Goal: Transaction & Acquisition: Download file/media

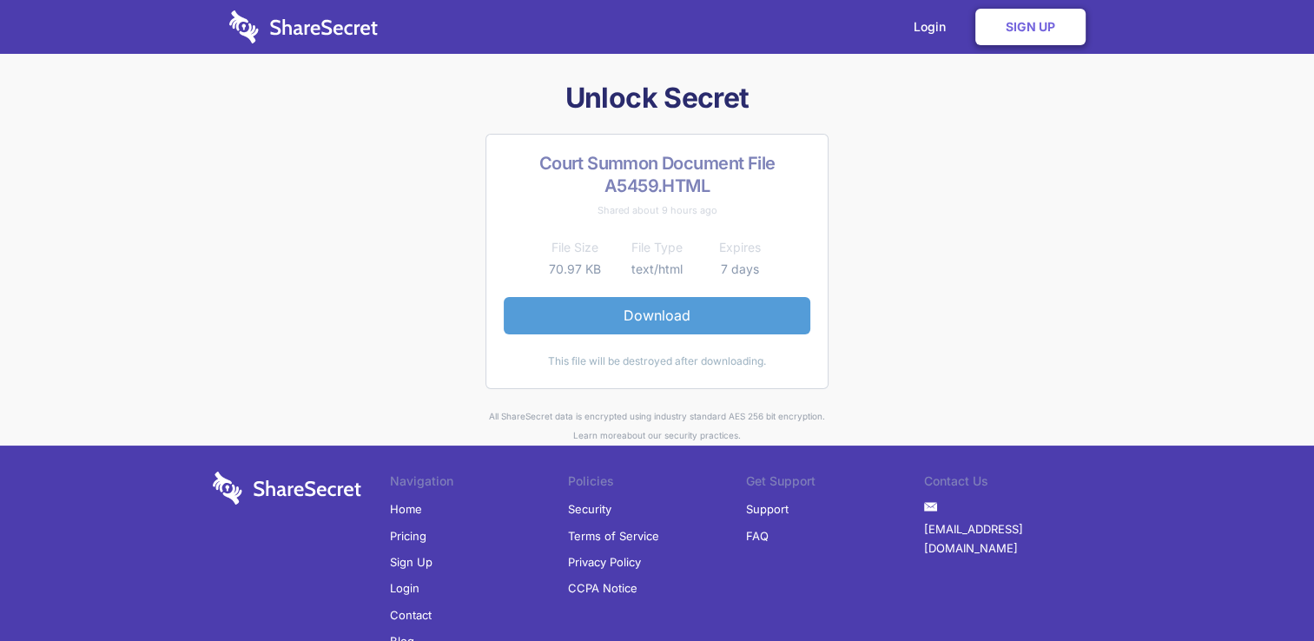
click at [679, 311] on link "Download" at bounding box center [657, 315] width 307 height 36
click at [1000, 29] on link "Sign Up" at bounding box center [1030, 27] width 110 height 36
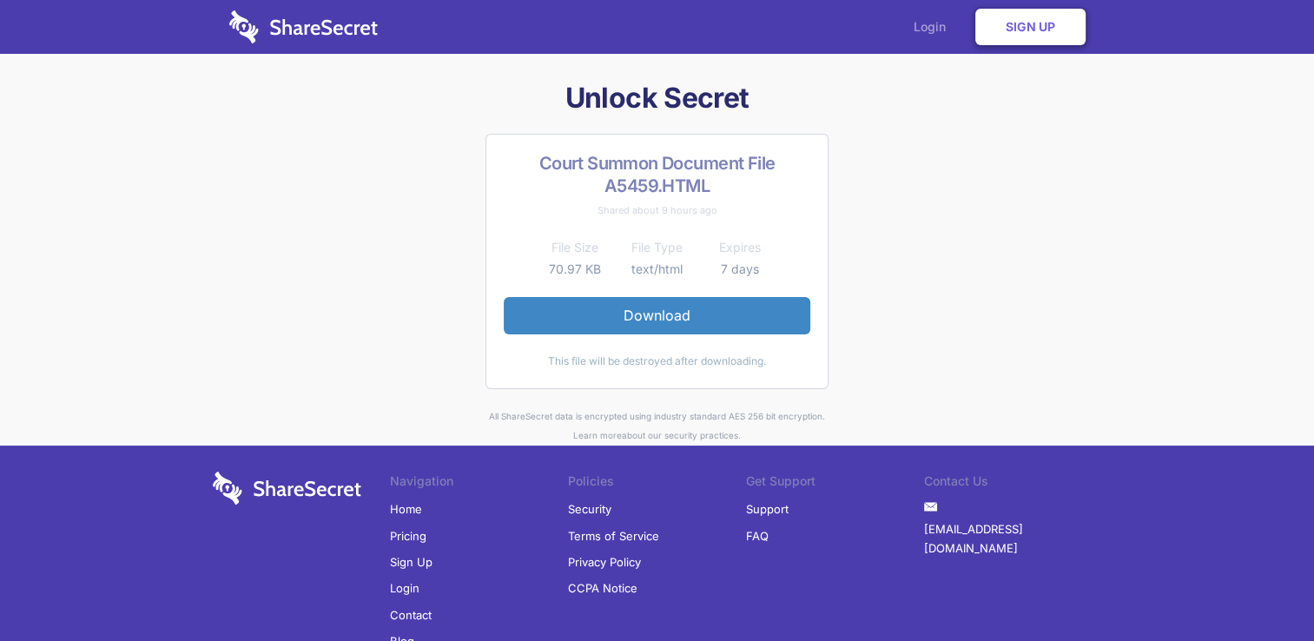
click at [933, 35] on link "Login" at bounding box center [934, 27] width 76 height 54
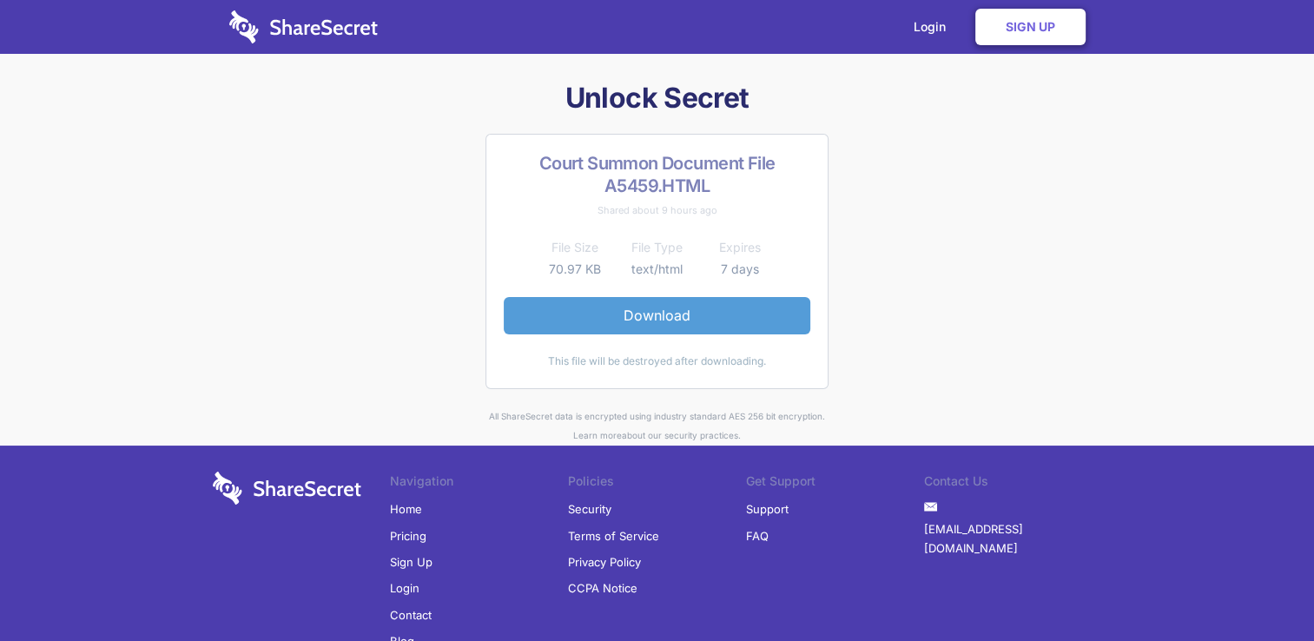
click at [656, 313] on link "Download" at bounding box center [657, 315] width 307 height 36
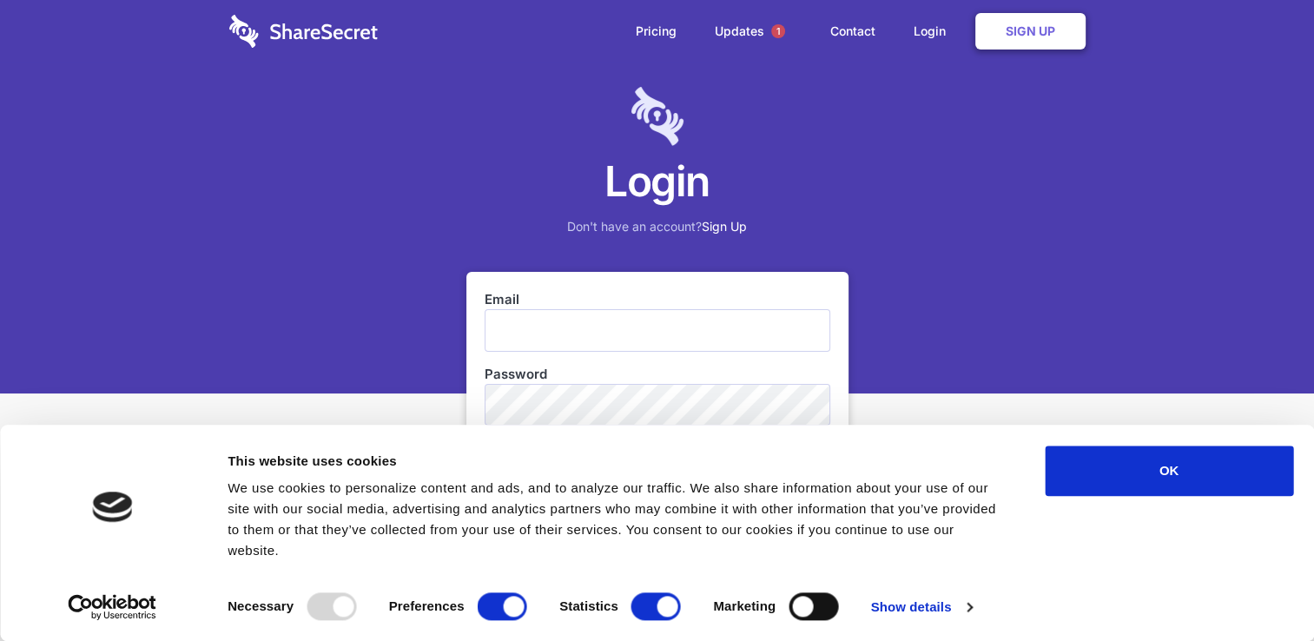
click at [565, 326] on input "Email" at bounding box center [657, 330] width 346 height 42
type input "donald.makhubele@yahoo.com"
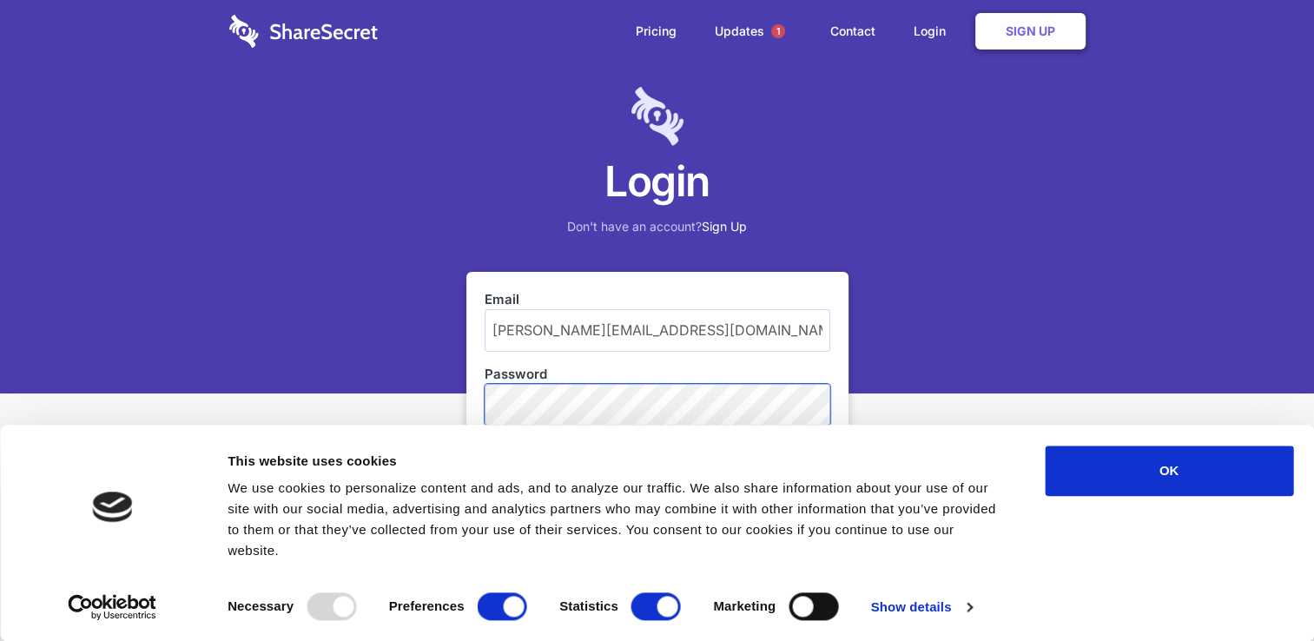
click at [484, 438] on button "Login" at bounding box center [657, 460] width 346 height 44
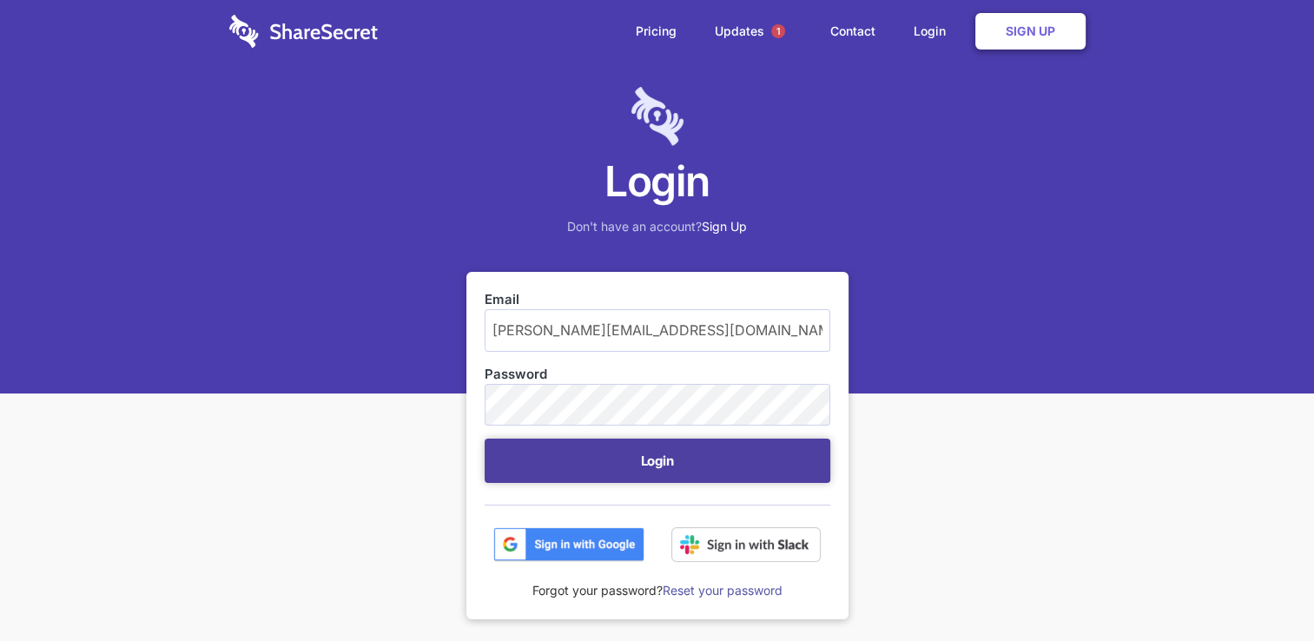
click at [671, 468] on button "Login" at bounding box center [657, 460] width 346 height 44
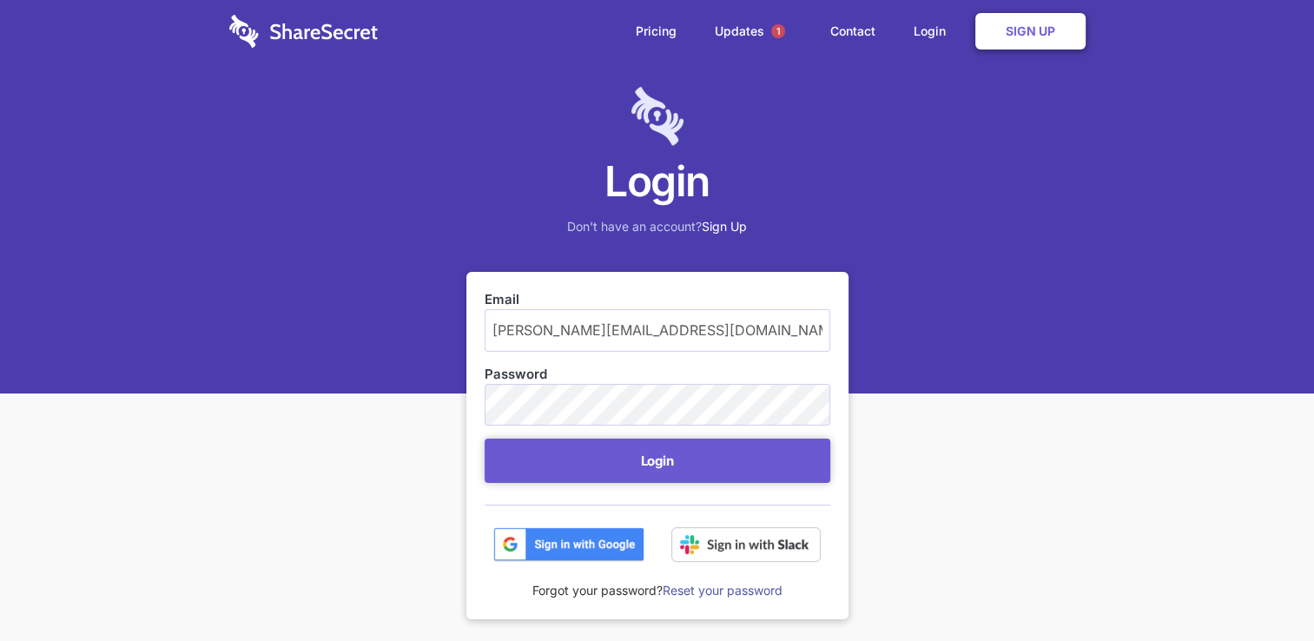
click at [601, 537] on img at bounding box center [568, 544] width 151 height 35
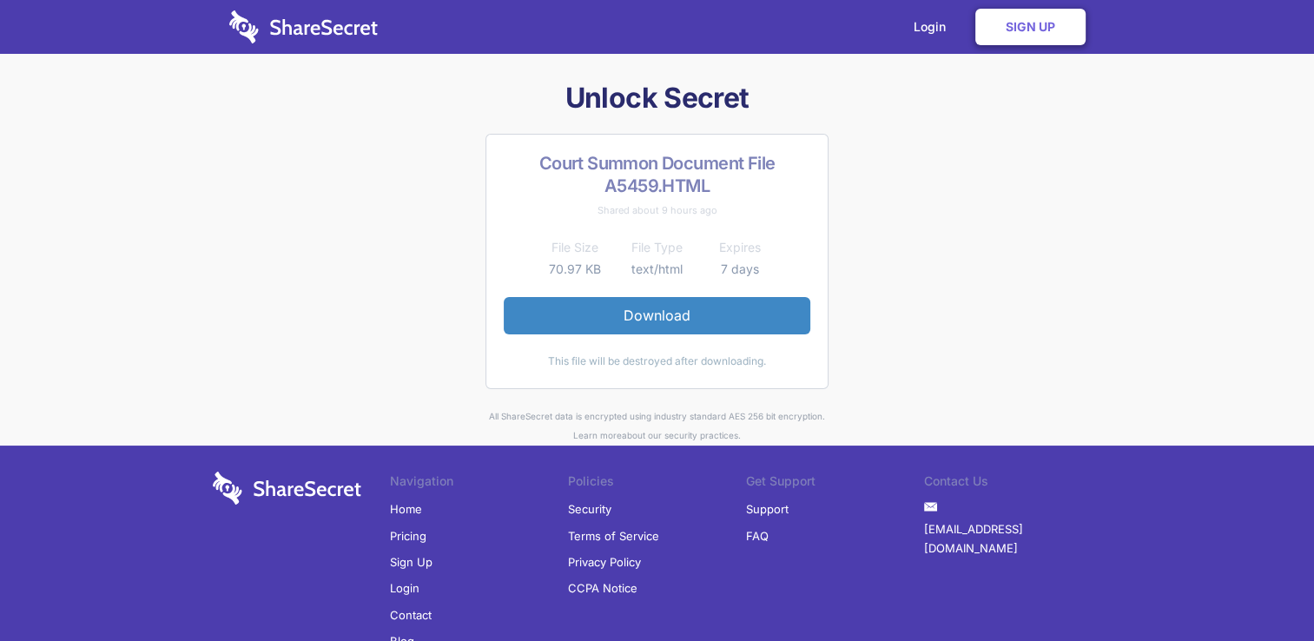
click at [410, 504] on link "Home" at bounding box center [406, 509] width 32 height 26
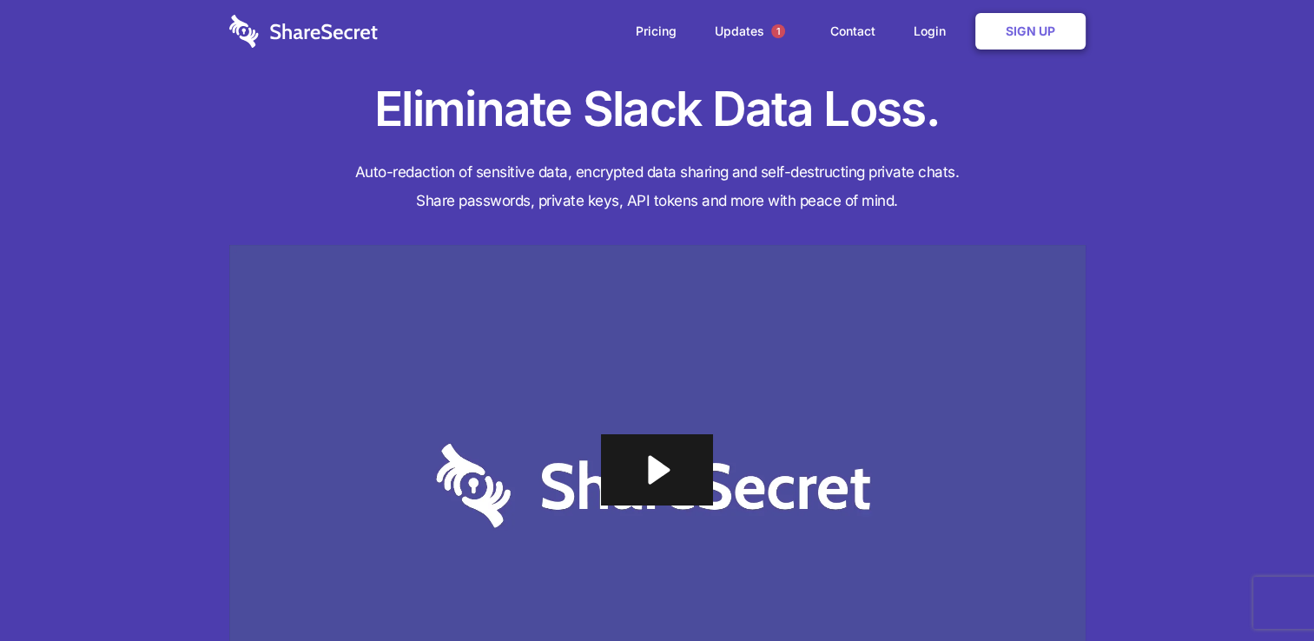
click at [655, 461] on icon "Play Video: Sharesecret Slack Extension" at bounding box center [660, 470] width 22 height 29
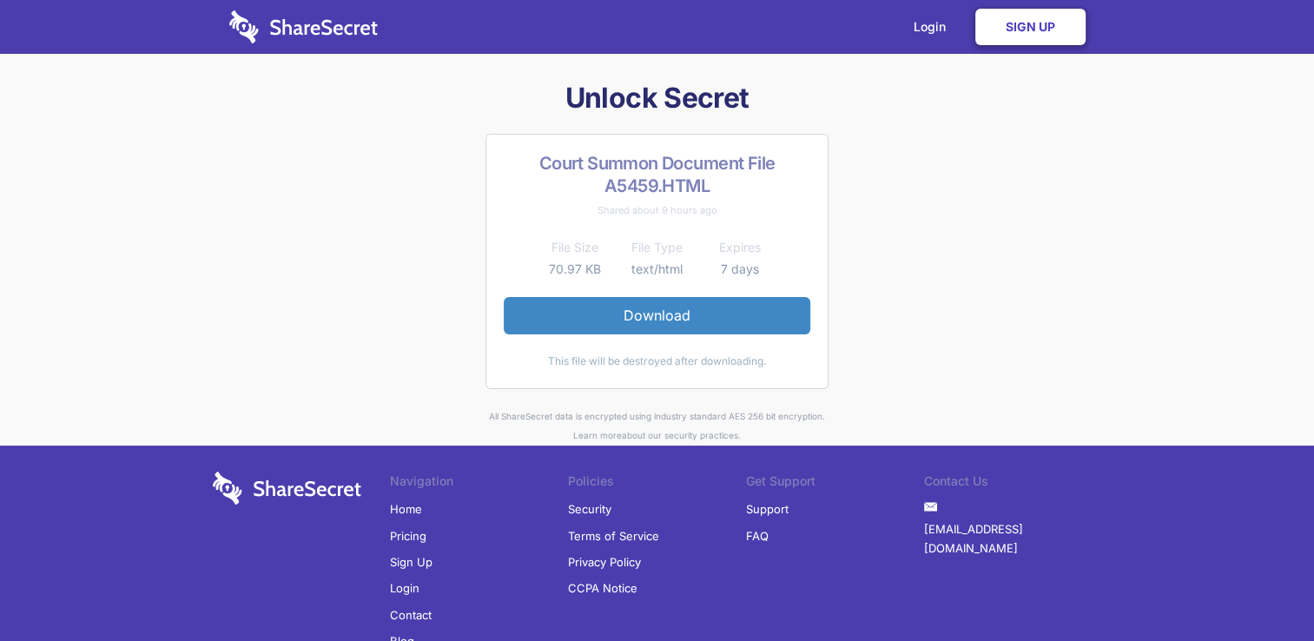
click at [1007, 28] on link "Sign Up" at bounding box center [1030, 27] width 110 height 36
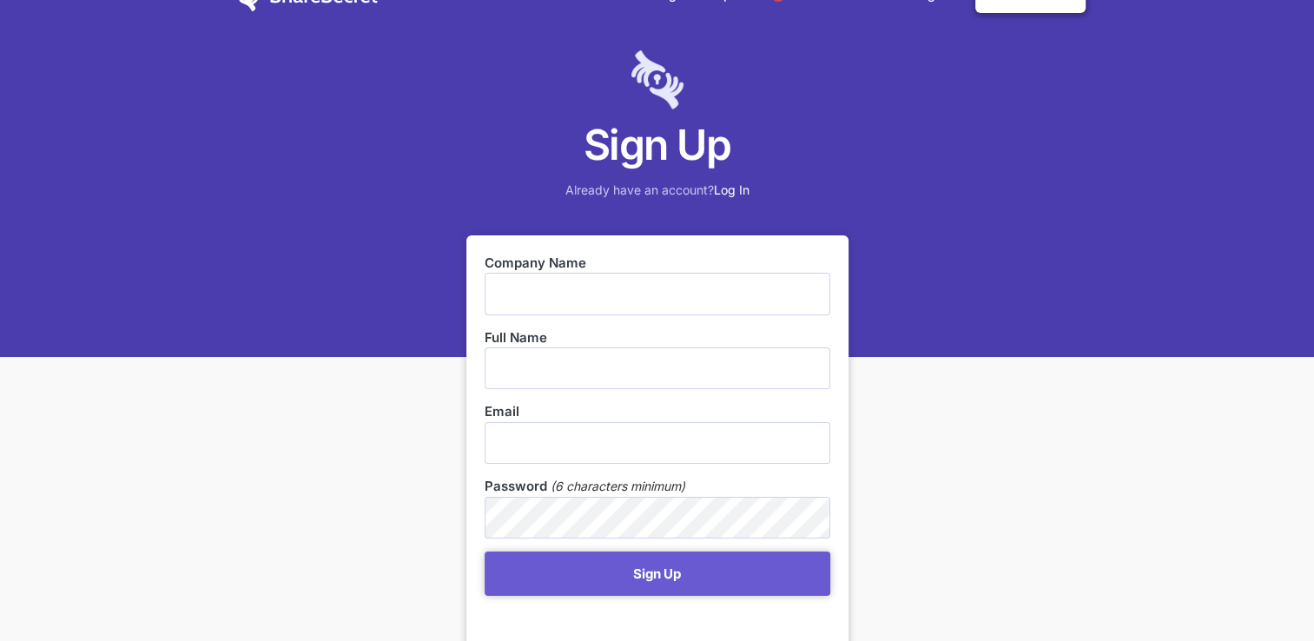
scroll to position [35, 0]
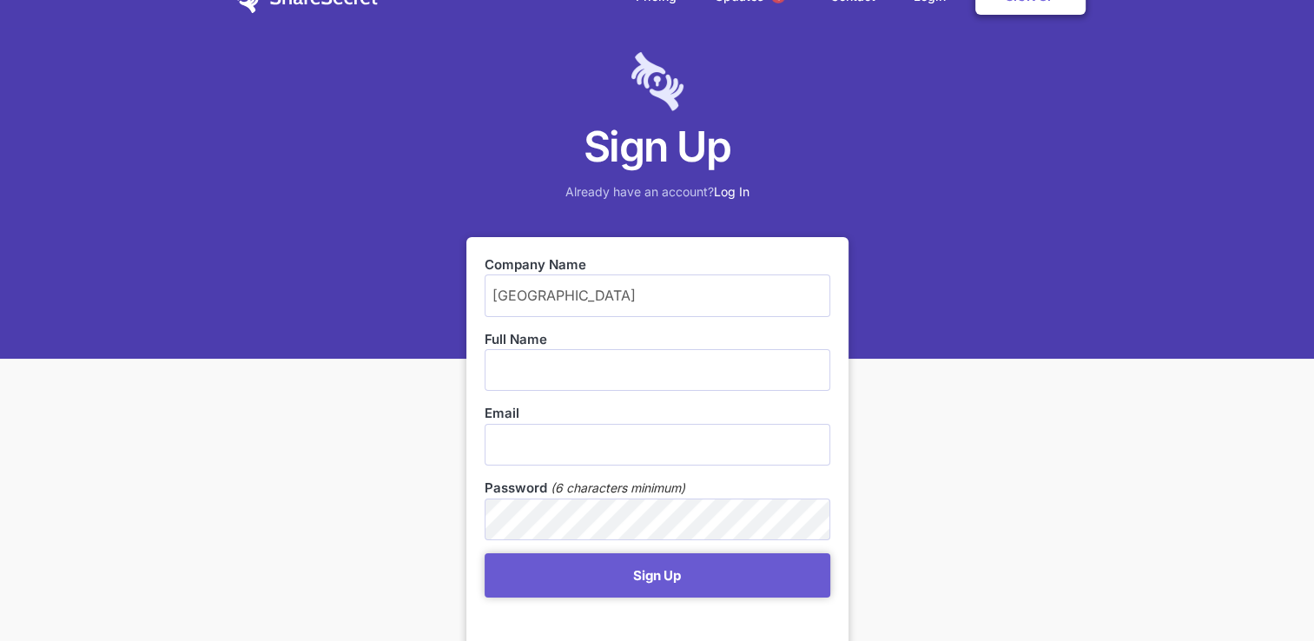
type input "[GEOGRAPHIC_DATA]"
click at [643, 365] on input "text" at bounding box center [657, 370] width 346 height 42
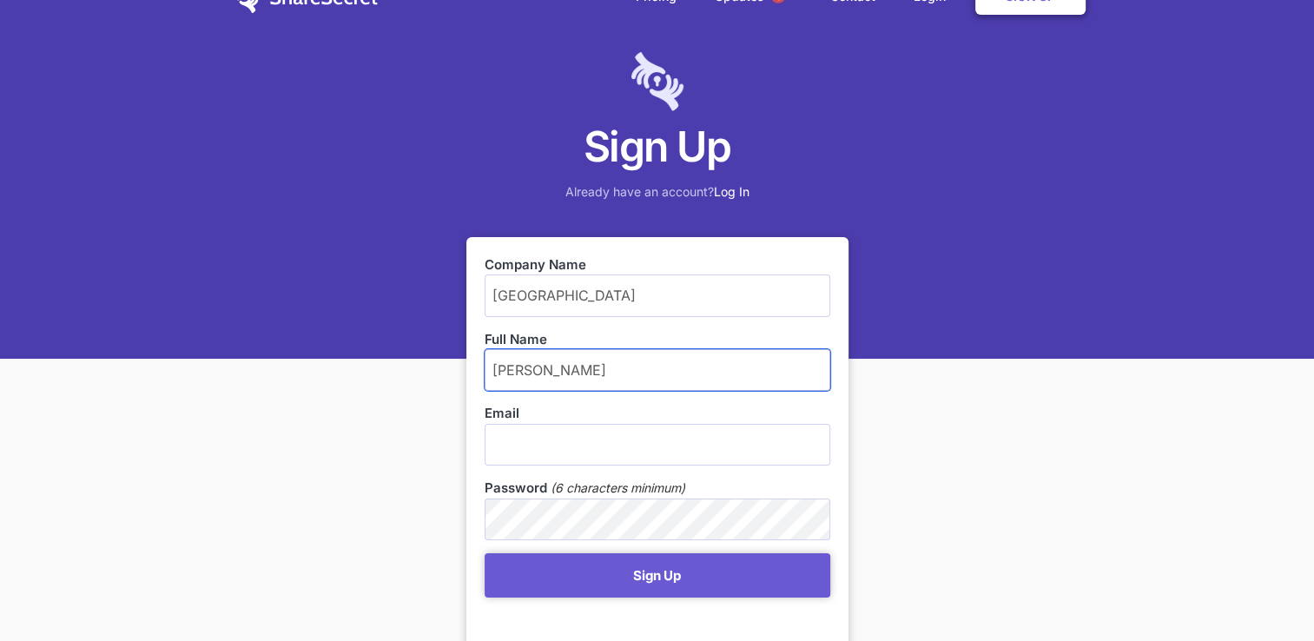
type input "[PERSON_NAME]"
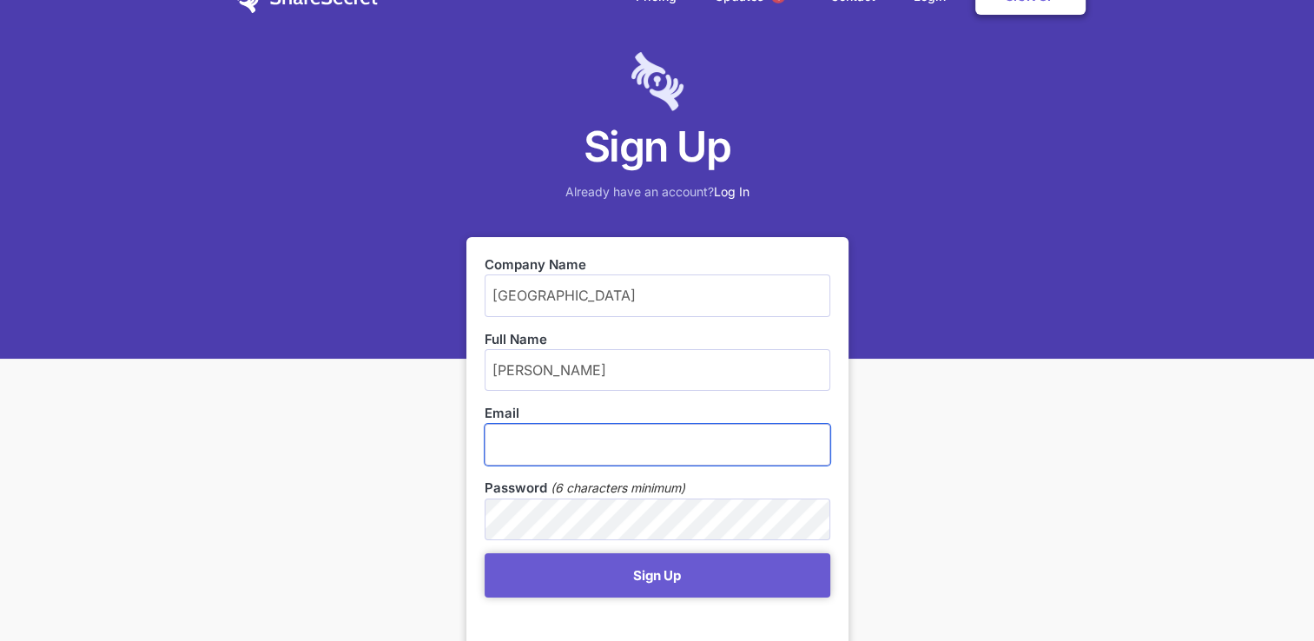
click at [547, 457] on input "email" at bounding box center [657, 445] width 346 height 42
type input "[PERSON_NAME][EMAIL_ADDRESS][DOMAIN_NAME]"
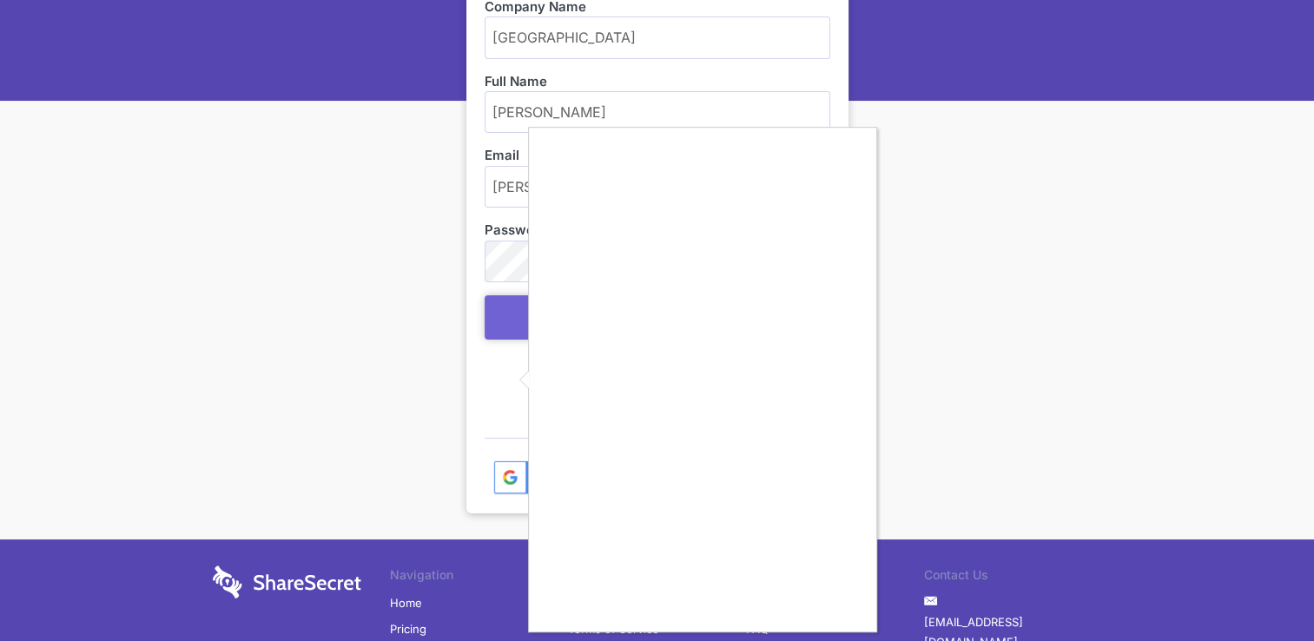
scroll to position [295, 0]
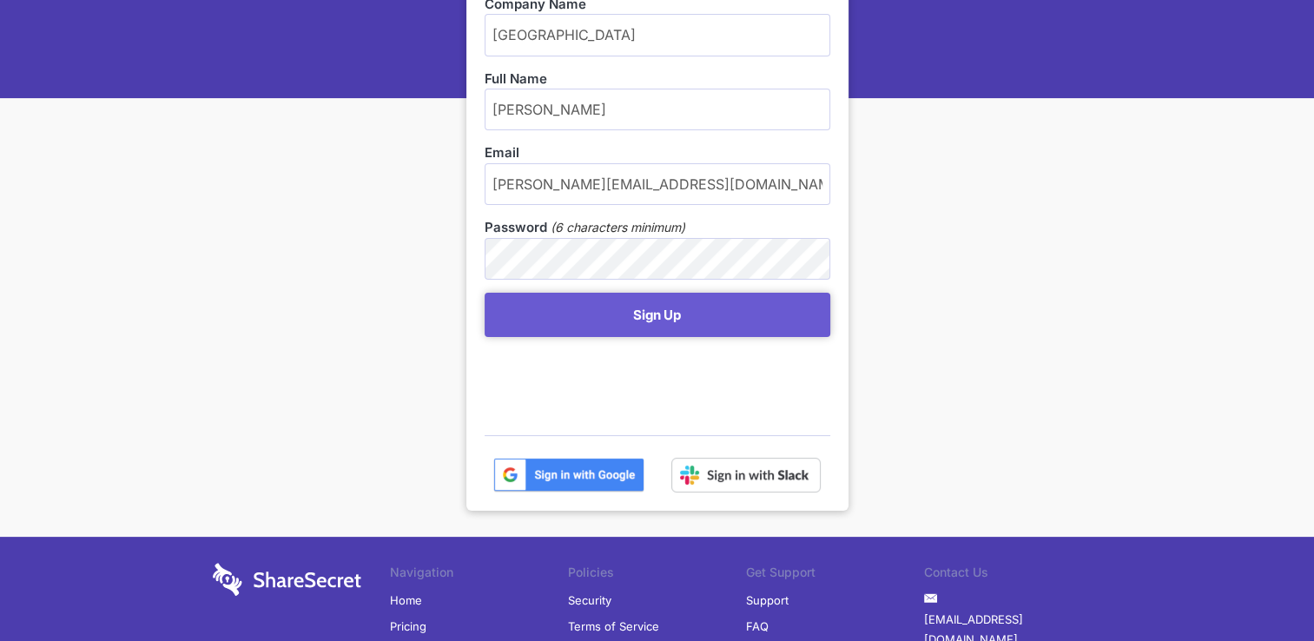
click at [577, 478] on img at bounding box center [568, 475] width 151 height 35
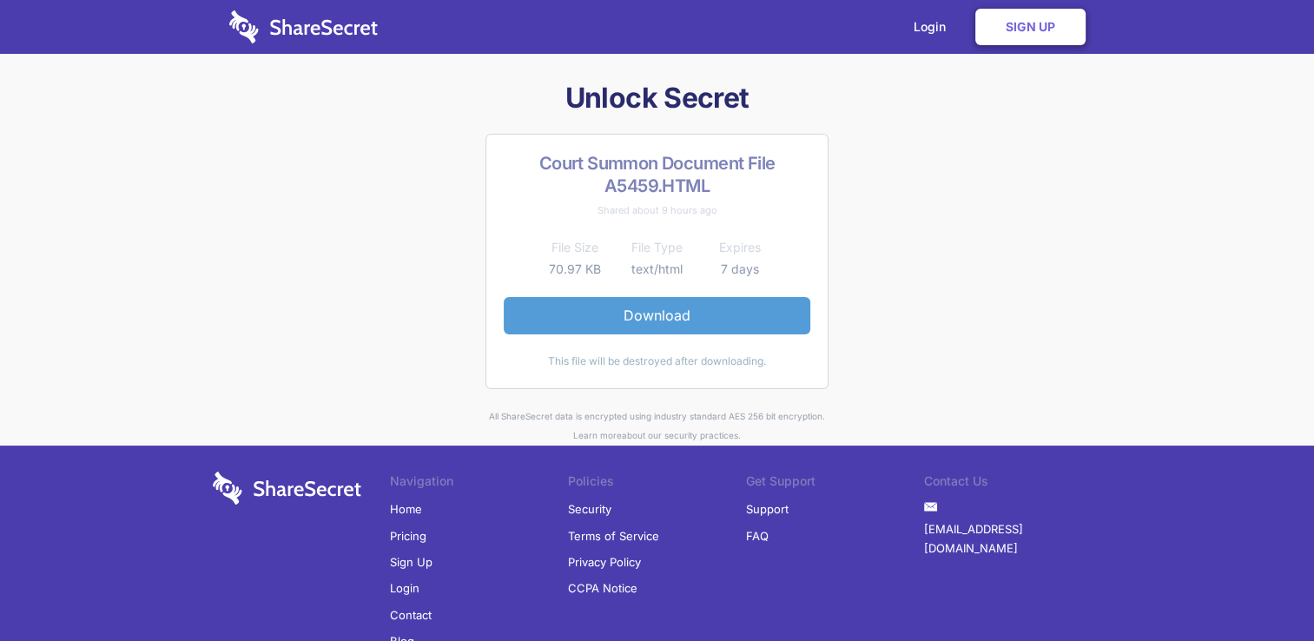
click at [721, 323] on link "Download" at bounding box center [657, 315] width 307 height 36
